Goal: Check status: Check status

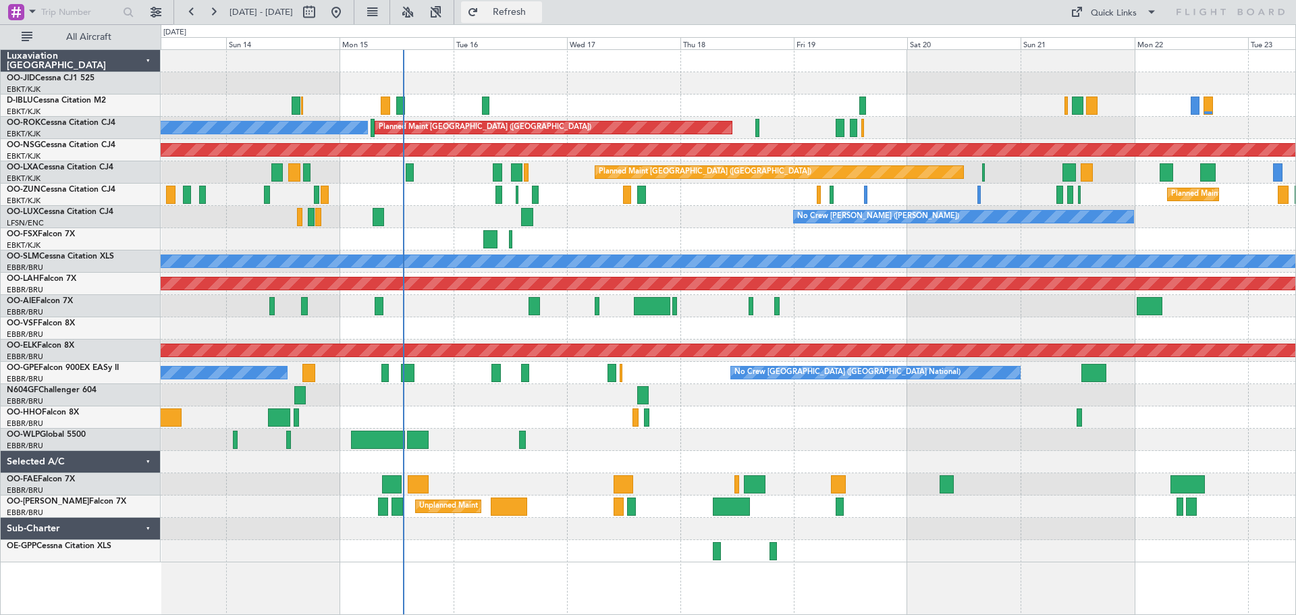
click at [538, 12] on span "Refresh" at bounding box center [509, 11] width 57 height 9
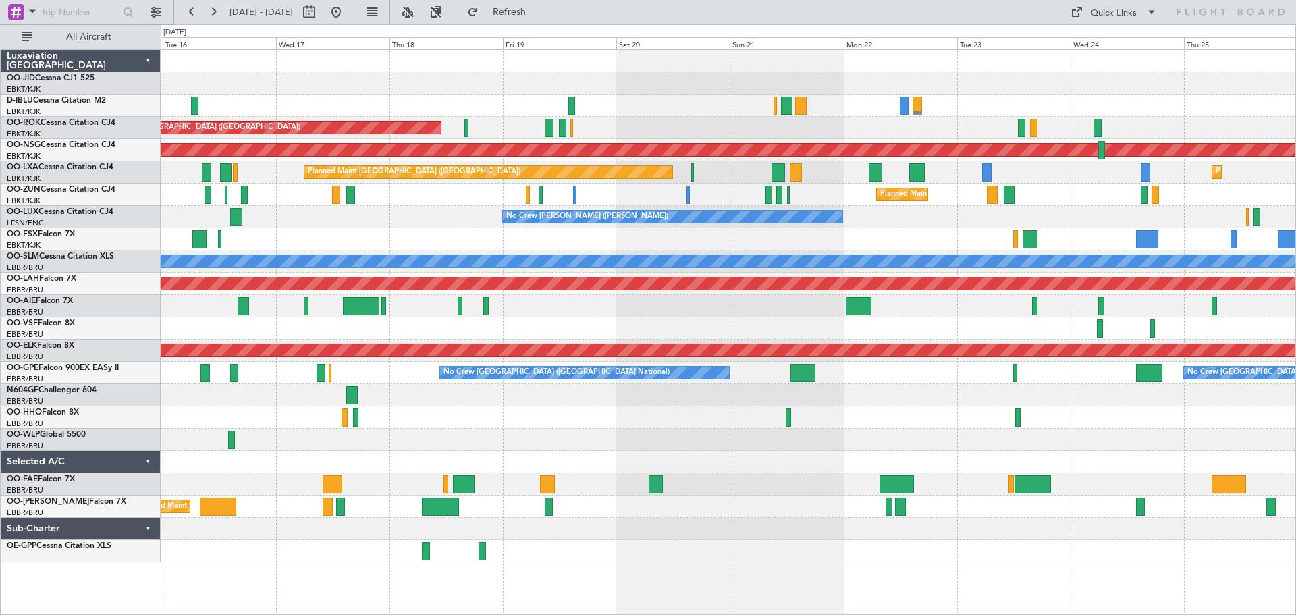
click at [519, 232] on div at bounding box center [728, 239] width 1134 height 22
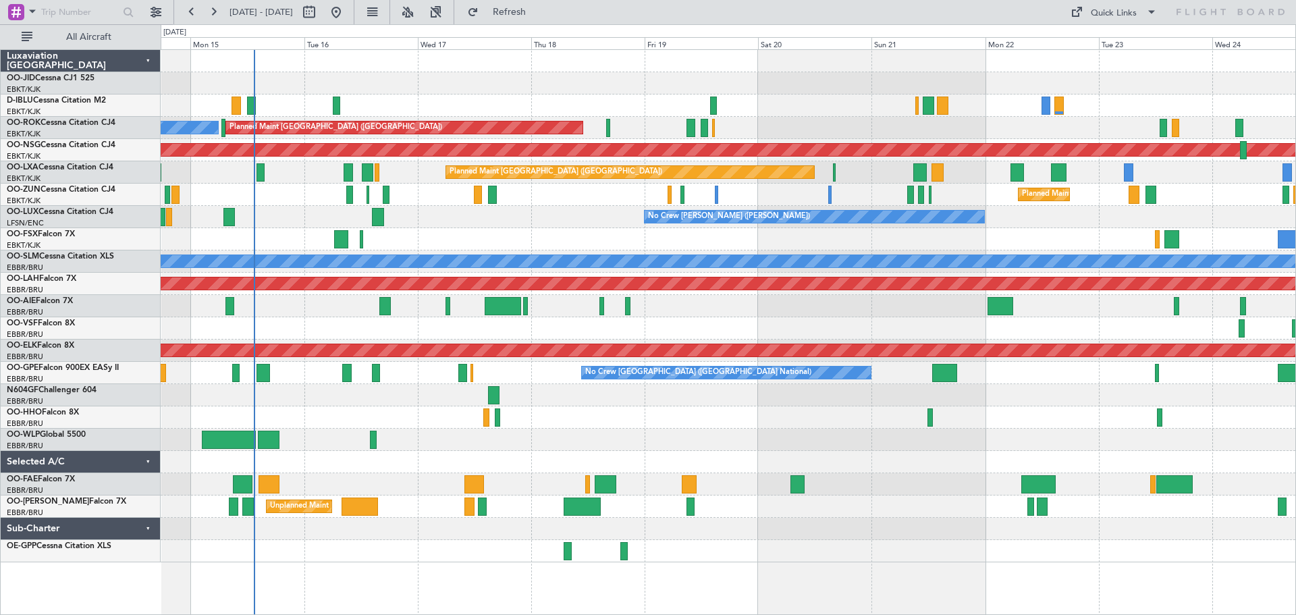
click at [1036, 250] on div at bounding box center [728, 239] width 1134 height 22
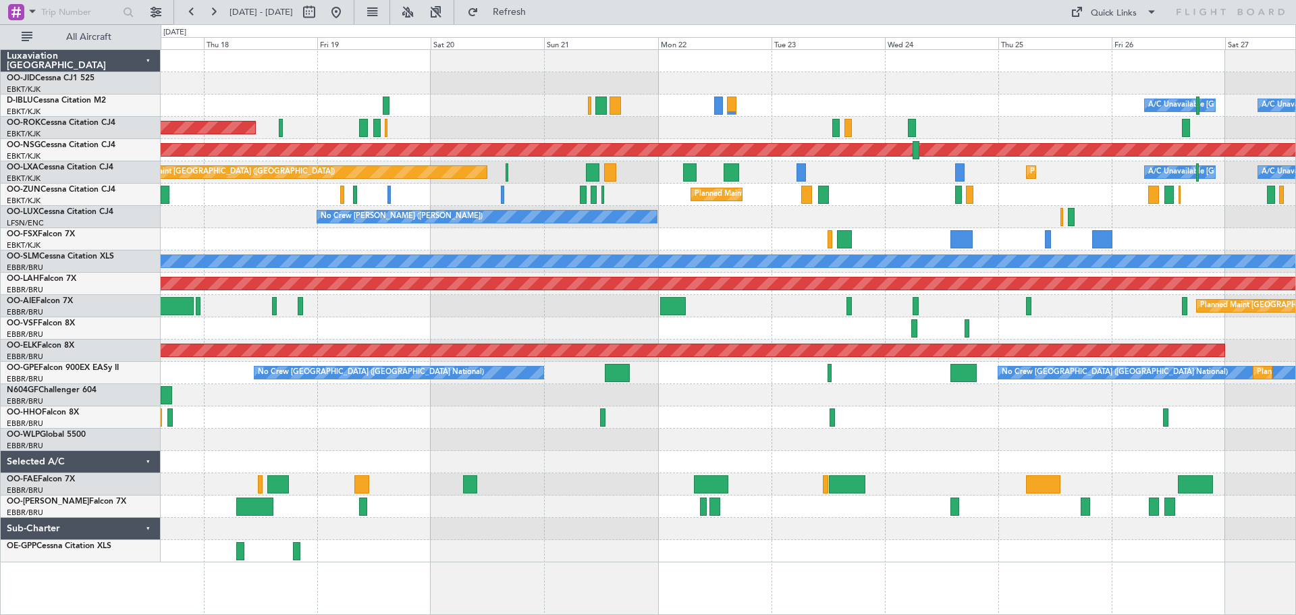
click at [682, 149] on div "Planned Maint Kortrijk-[GEOGRAPHIC_DATA] A/C Unavailable [GEOGRAPHIC_DATA] ([GE…" at bounding box center [728, 306] width 1134 height 512
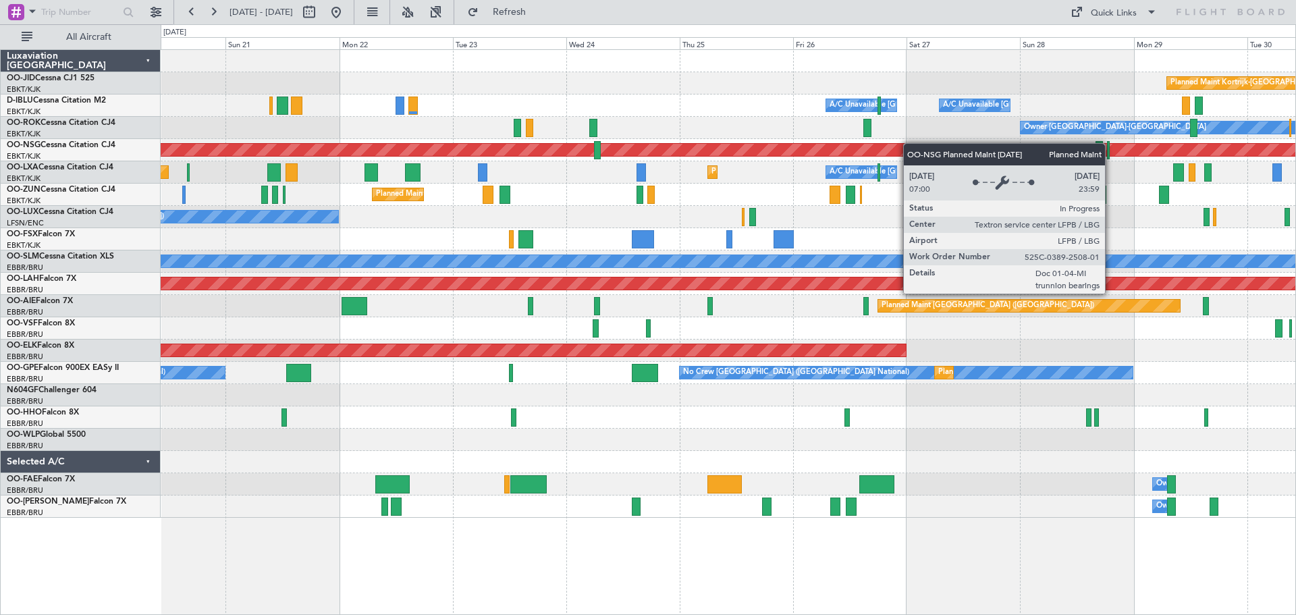
click at [842, 148] on div "Planned Maint Kortrijk-[GEOGRAPHIC_DATA] A/C Unavailable [GEOGRAPHIC_DATA] ([GE…" at bounding box center [728, 284] width 1134 height 468
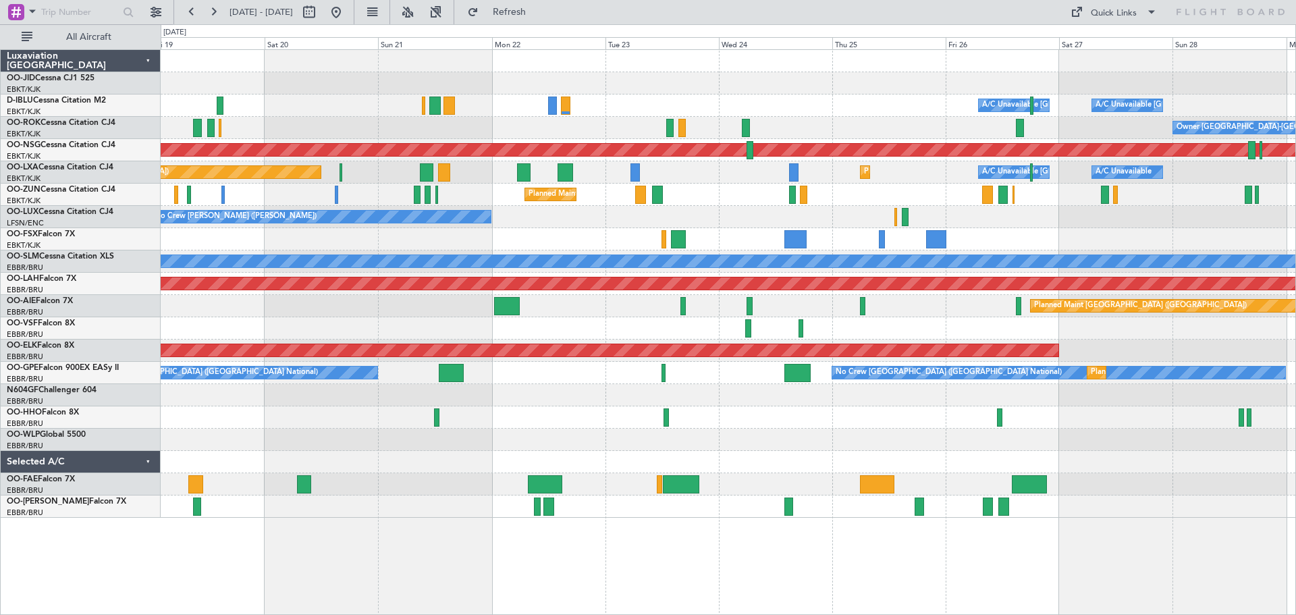
click at [1177, 187] on div "Planned Maint Kortrijk-[GEOGRAPHIC_DATA]" at bounding box center [728, 195] width 1134 height 22
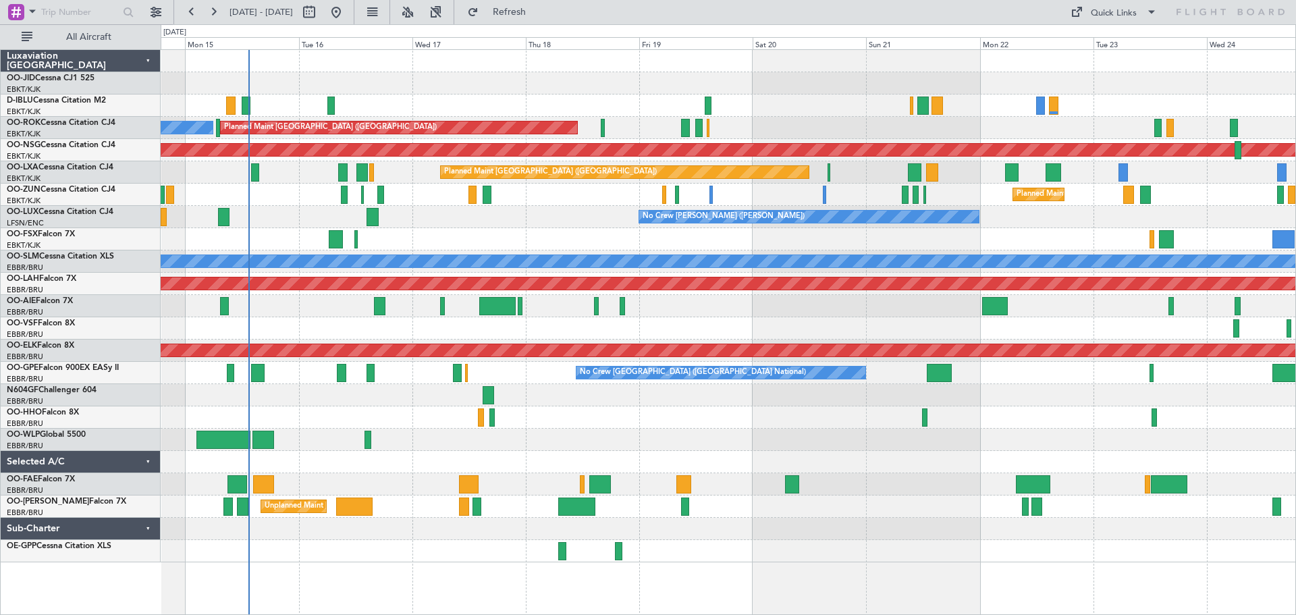
click at [1173, 234] on div at bounding box center [728, 239] width 1134 height 22
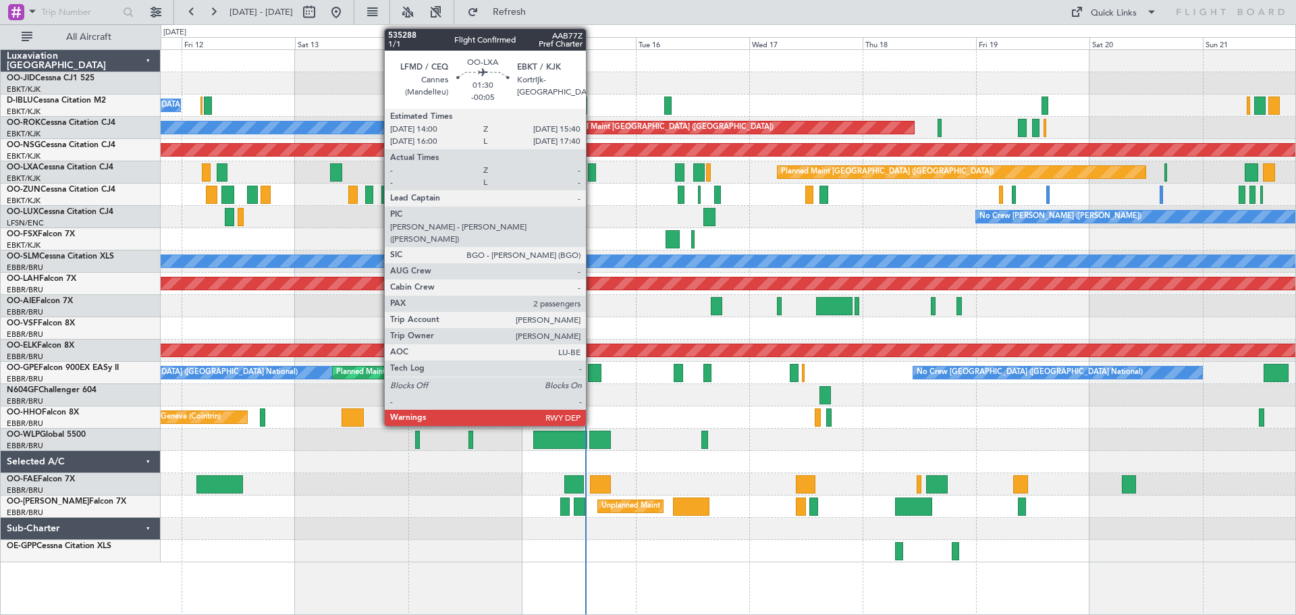
click at [592, 167] on div at bounding box center [592, 172] width 8 height 18
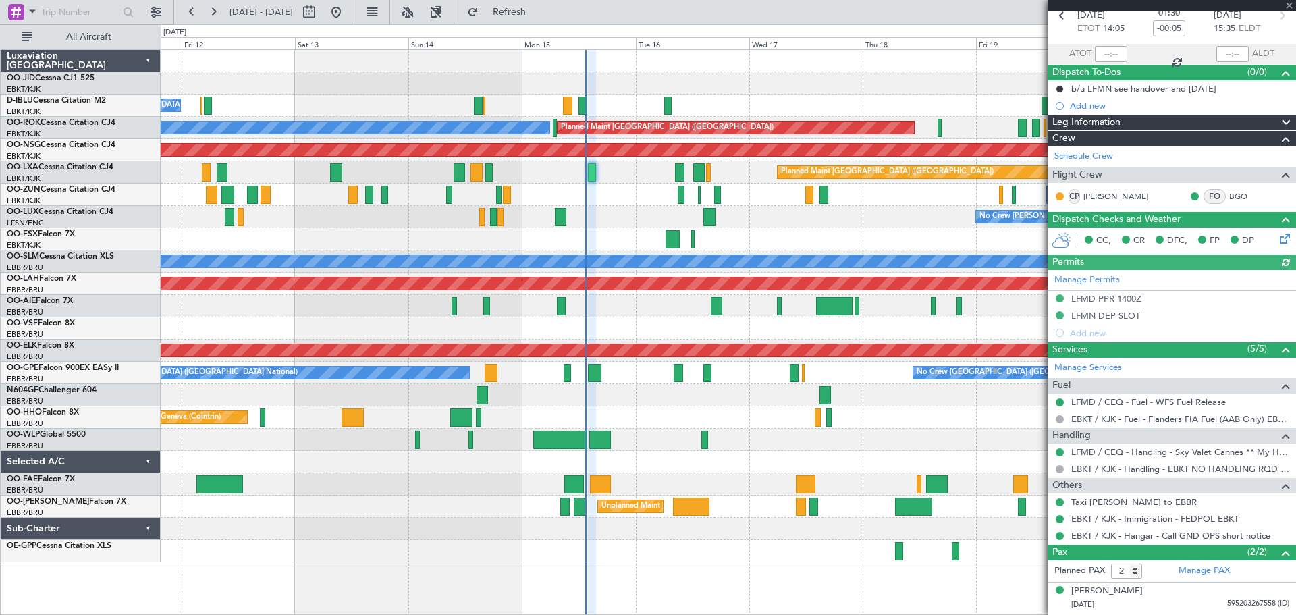
scroll to position [95, 0]
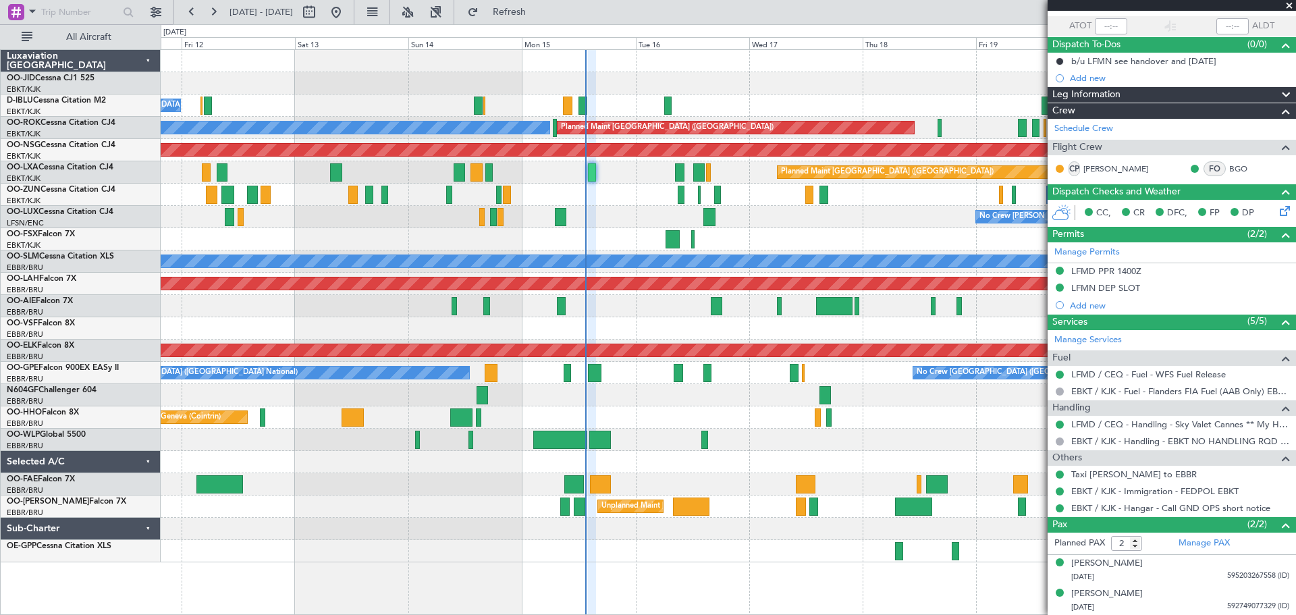
click at [1288, 1] on span at bounding box center [1288, 6] width 13 height 12
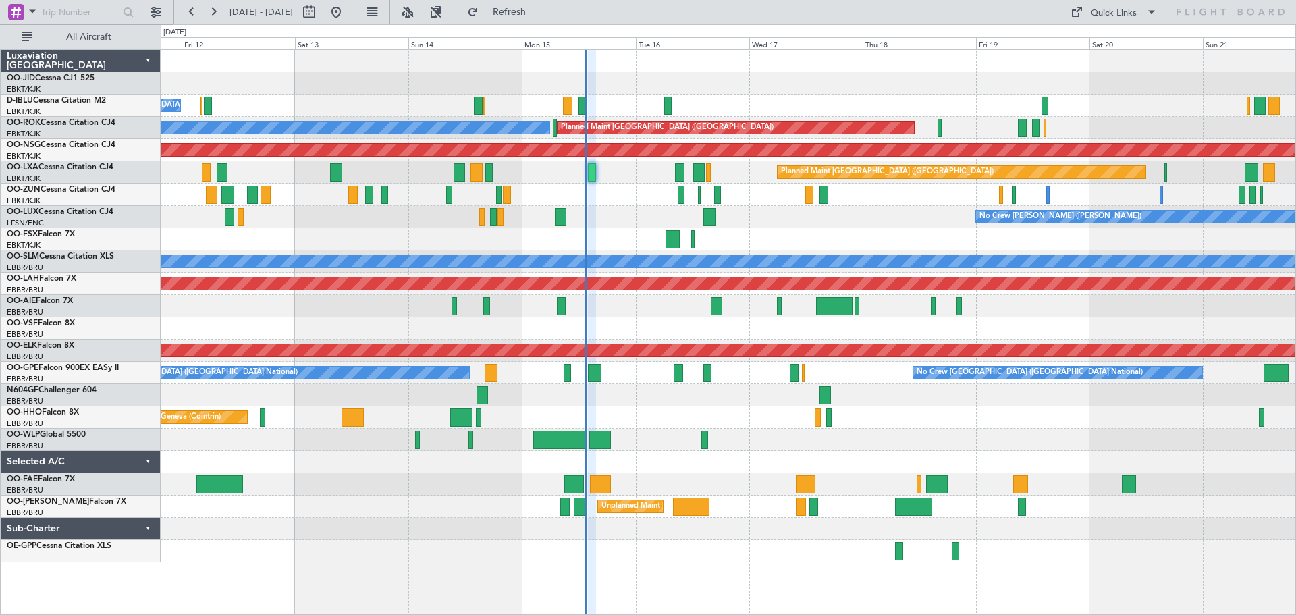
type input "0"
